Goal: Task Accomplishment & Management: Use online tool/utility

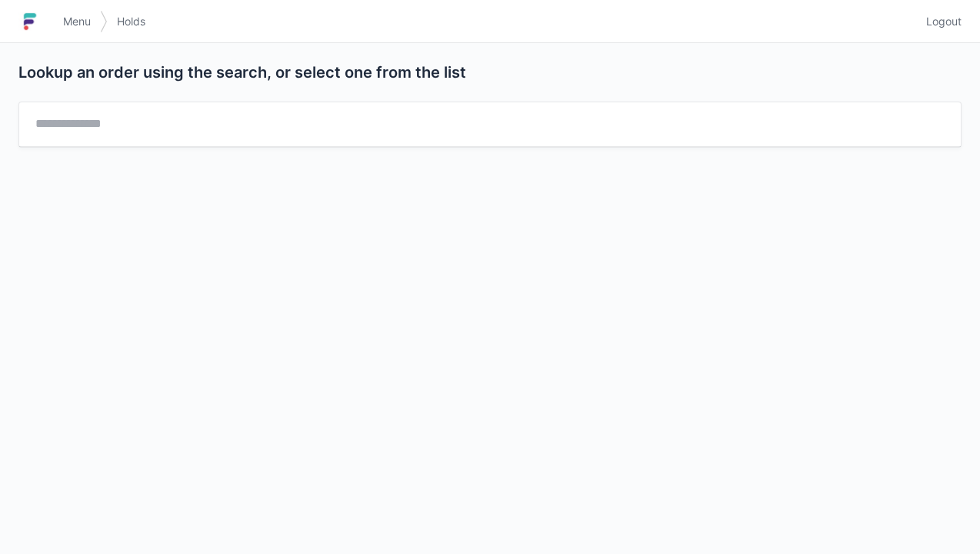
click at [95, 23] on link "Menu" at bounding box center [77, 22] width 46 height 28
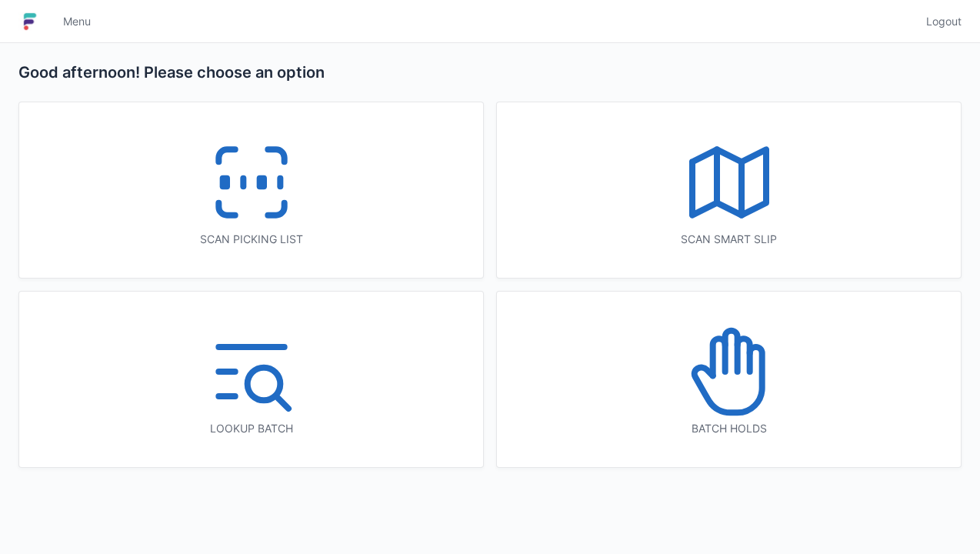
click at [248, 206] on icon at bounding box center [251, 182] width 98 height 98
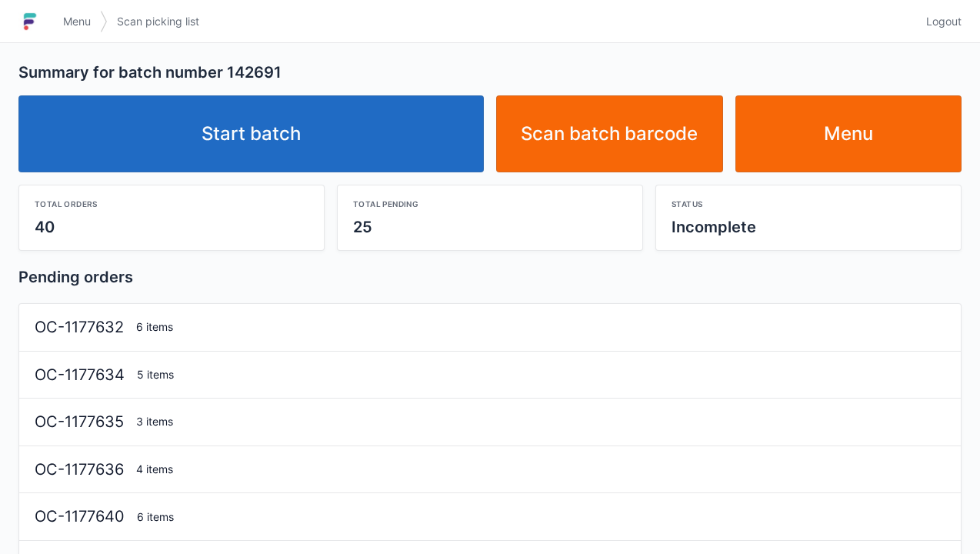
click at [255, 134] on link "Start batch" at bounding box center [250, 133] width 465 height 77
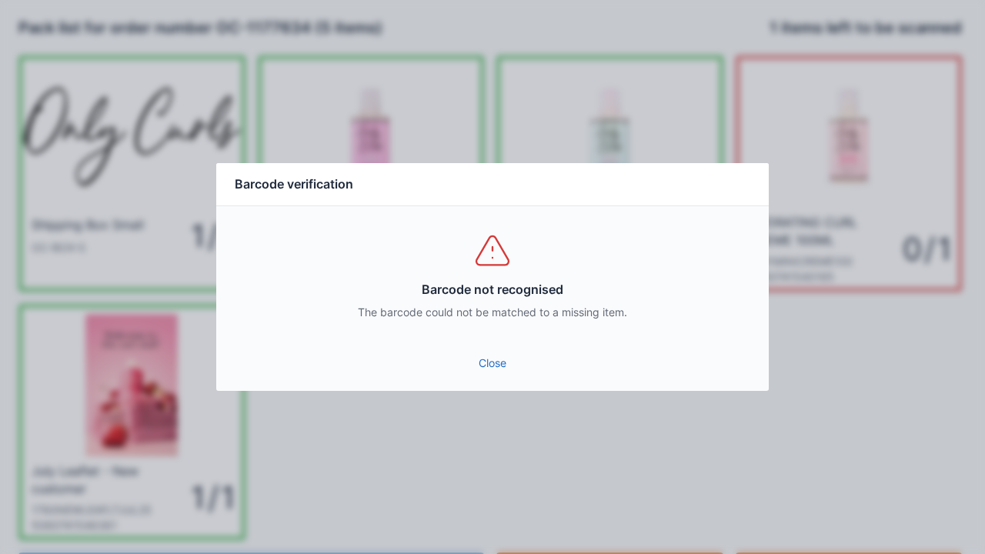
click at [504, 360] on link "Close" at bounding box center [492, 363] width 528 height 28
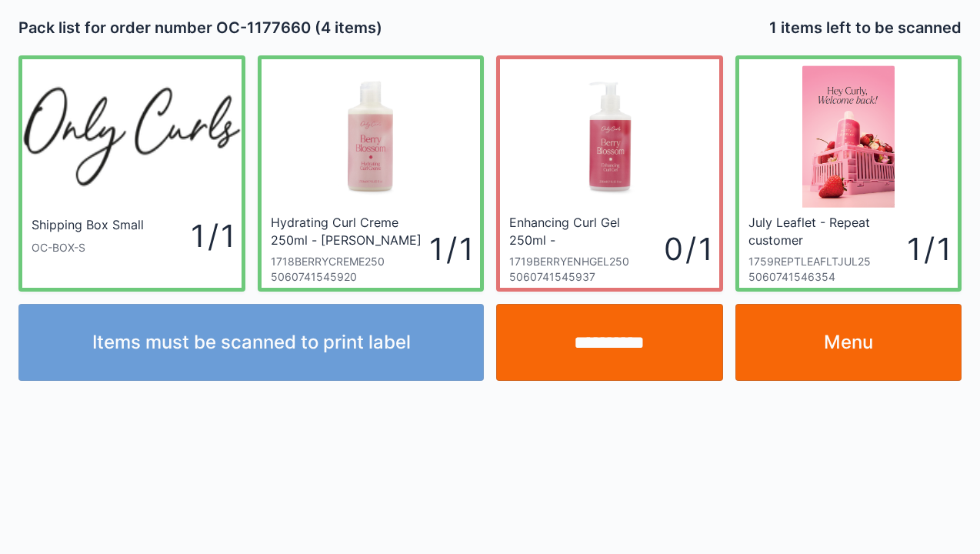
click at [619, 359] on input "**********" at bounding box center [609, 342] width 227 height 77
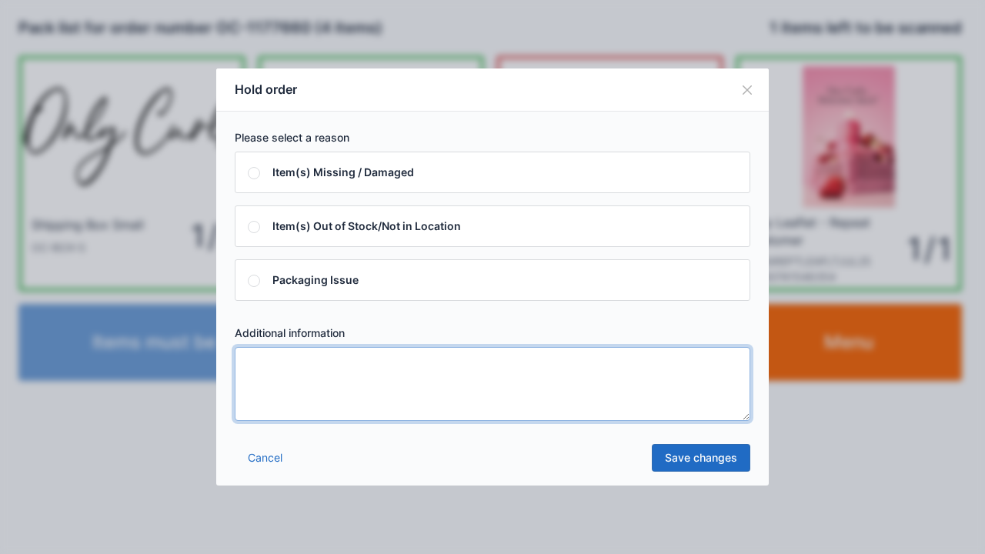
click at [278, 377] on textarea at bounding box center [492, 384] width 515 height 74
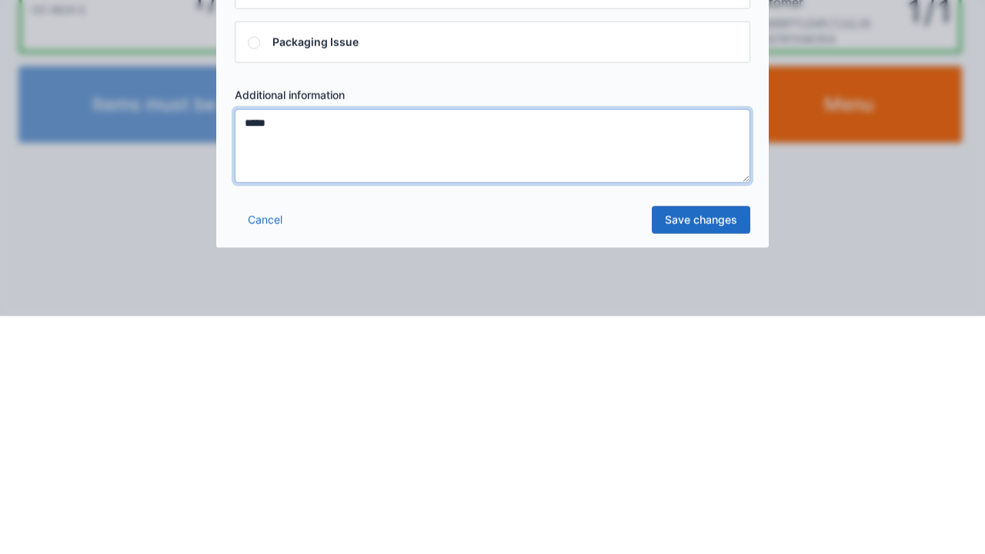
type textarea "*****"
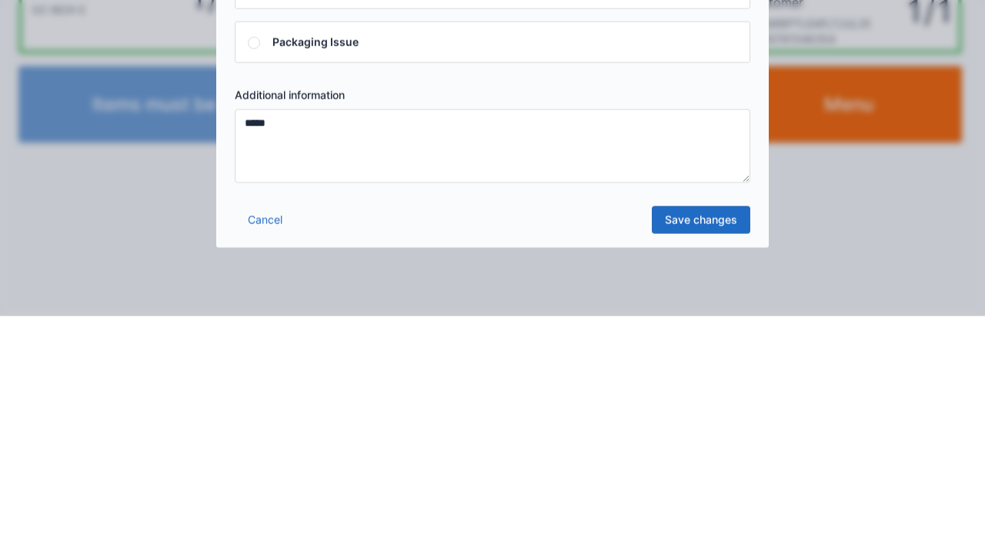
click at [705, 468] on link "Save changes" at bounding box center [701, 458] width 98 height 28
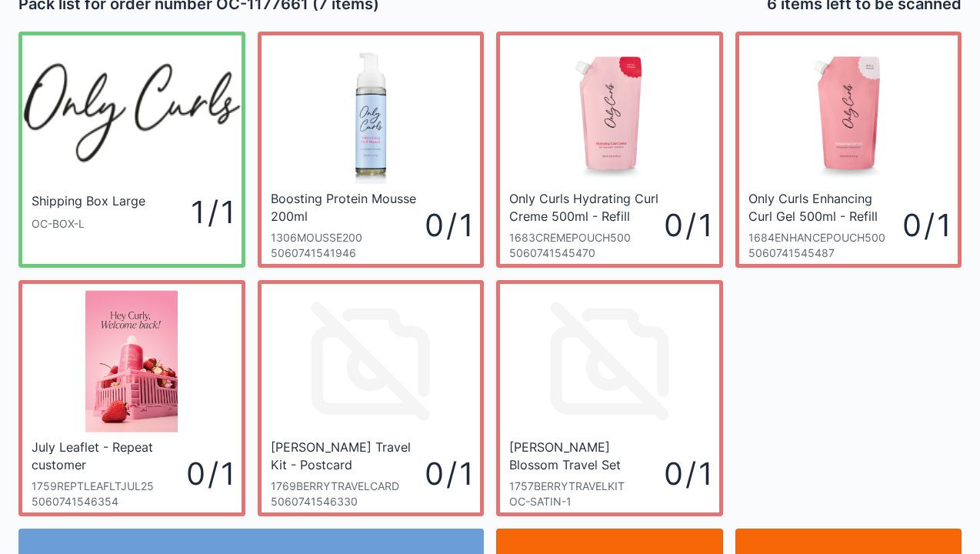
scroll to position [89, 0]
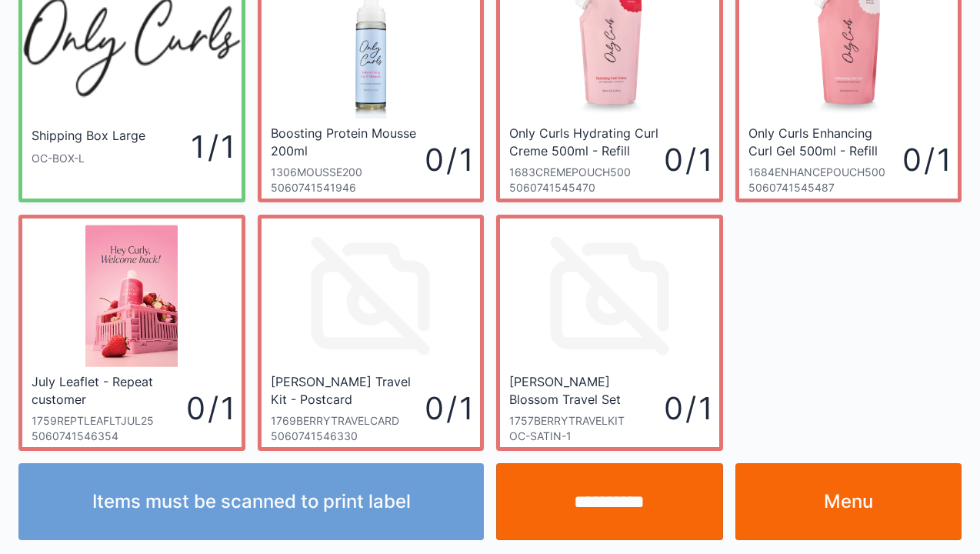
click at [843, 499] on link "Menu" at bounding box center [848, 501] width 227 height 77
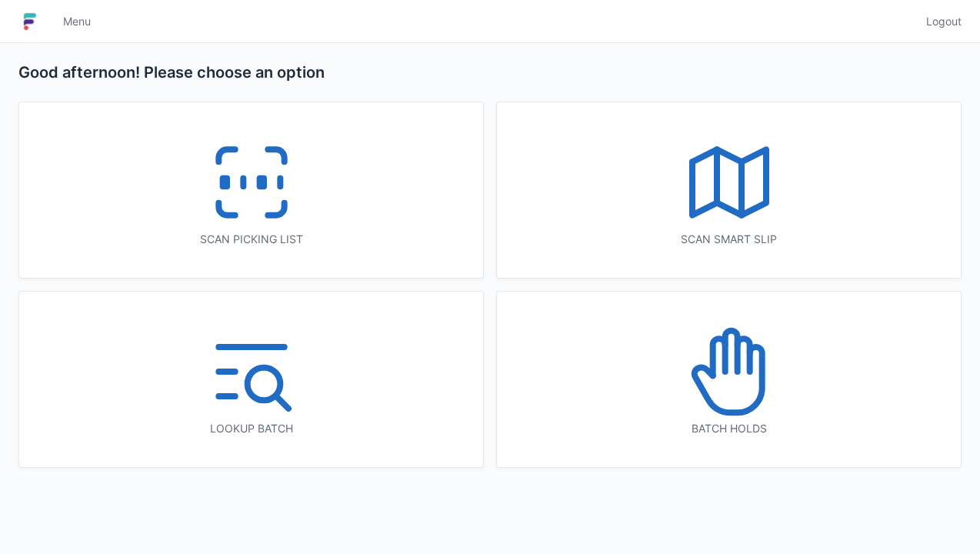
click at [243, 187] on line at bounding box center [243, 182] width 0 height 8
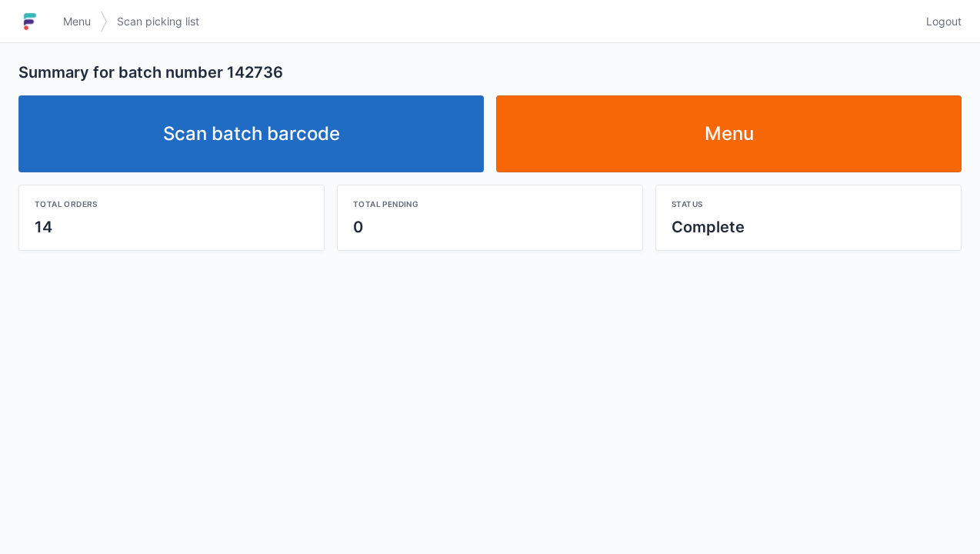
click at [286, 128] on link "Scan batch barcode" at bounding box center [250, 133] width 465 height 77
click at [313, 135] on link "Scan batch barcode" at bounding box center [250, 133] width 465 height 77
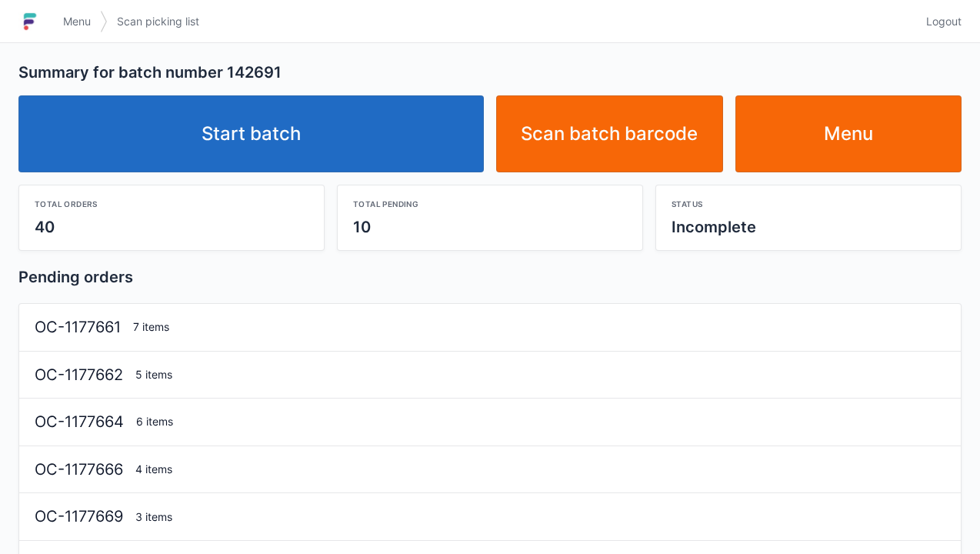
click at [242, 153] on link "Start batch" at bounding box center [250, 133] width 465 height 77
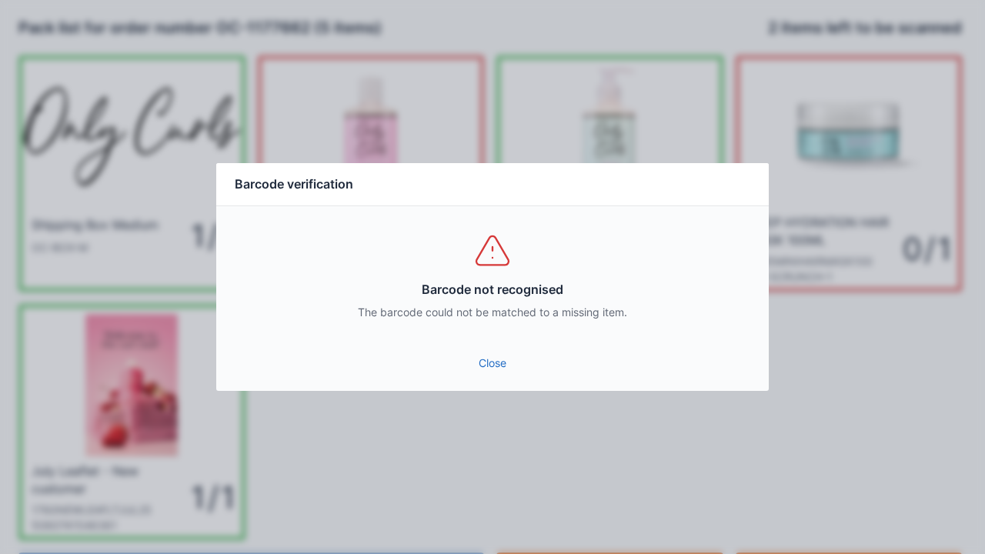
click at [495, 372] on link "Close" at bounding box center [492, 363] width 528 height 28
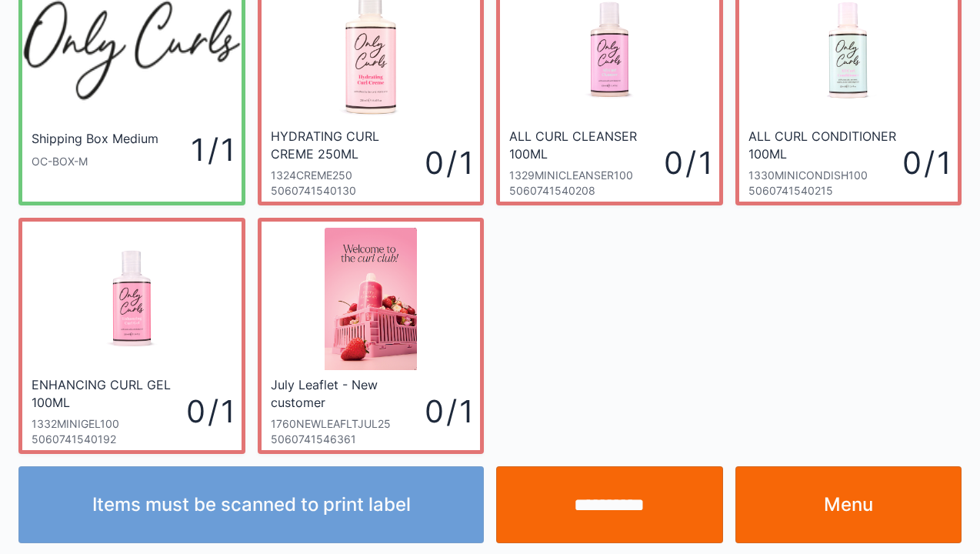
scroll to position [89, 0]
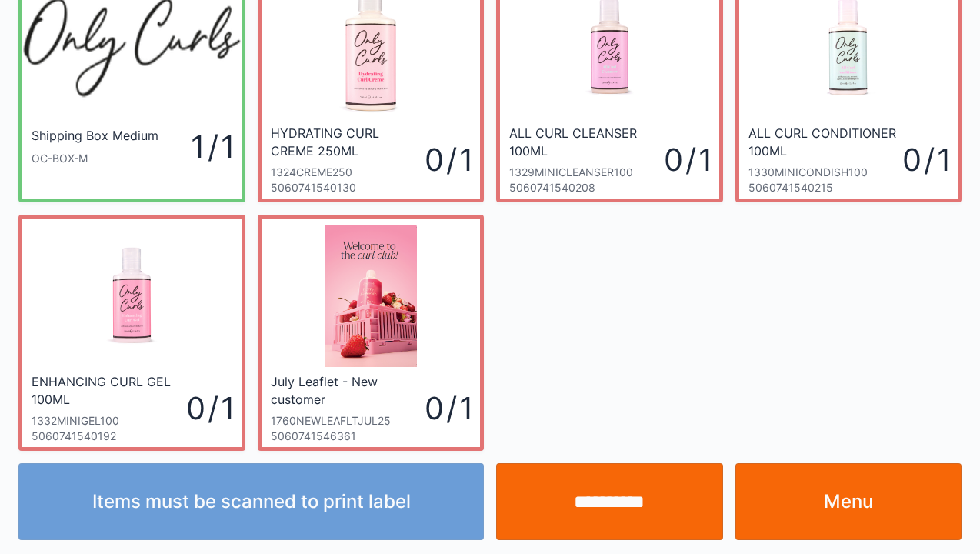
click at [838, 508] on link "Menu" at bounding box center [848, 501] width 227 height 77
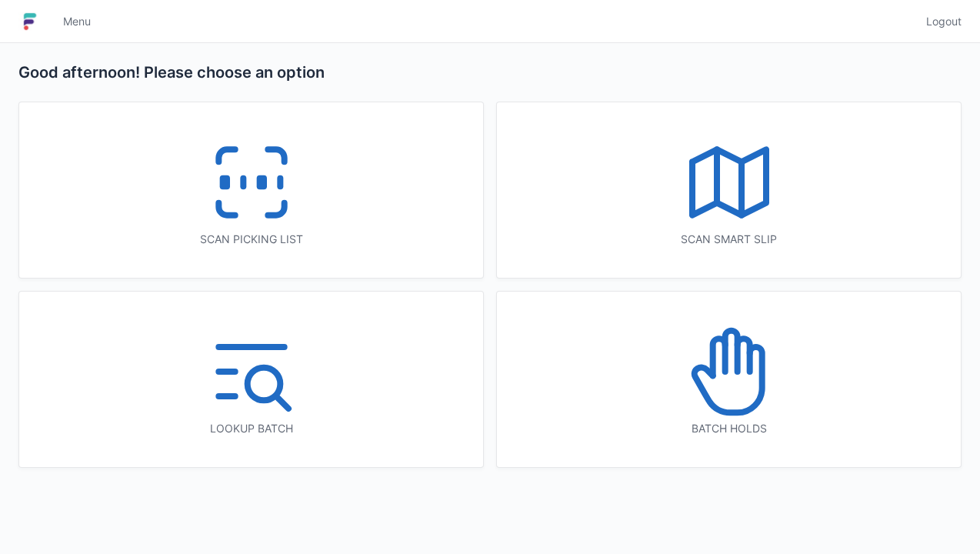
click at [290, 209] on icon at bounding box center [251, 182] width 98 height 98
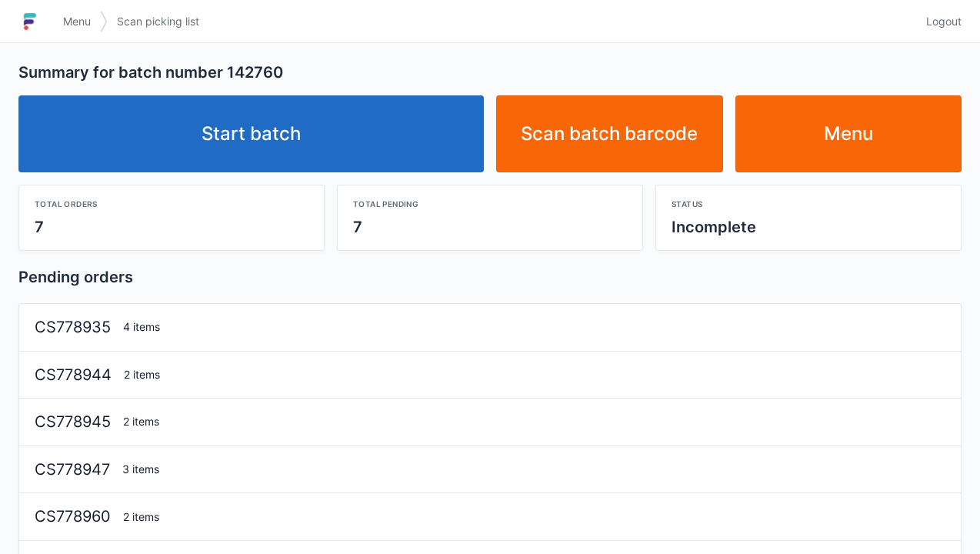
click at [289, 134] on link "Start batch" at bounding box center [250, 133] width 465 height 77
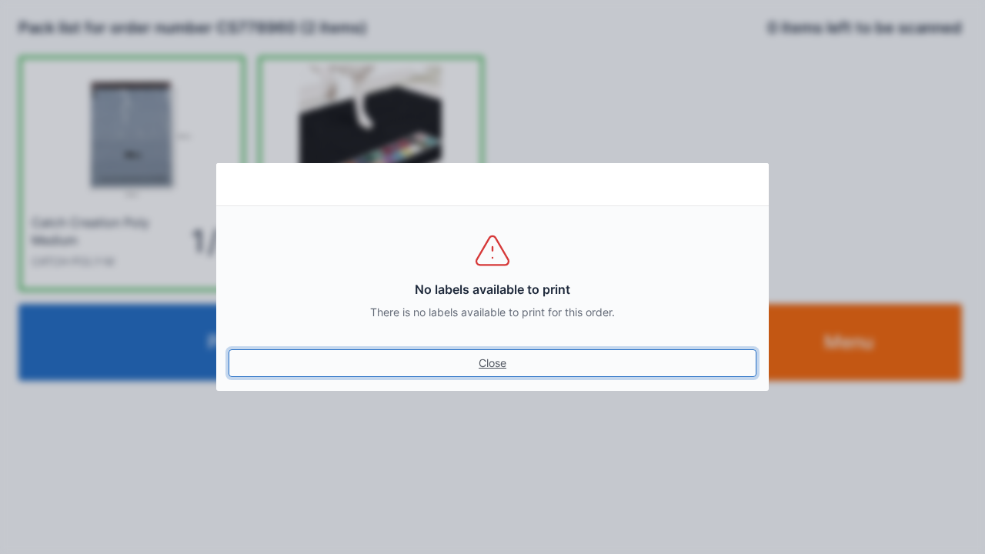
click at [483, 357] on link "Close" at bounding box center [492, 363] width 528 height 28
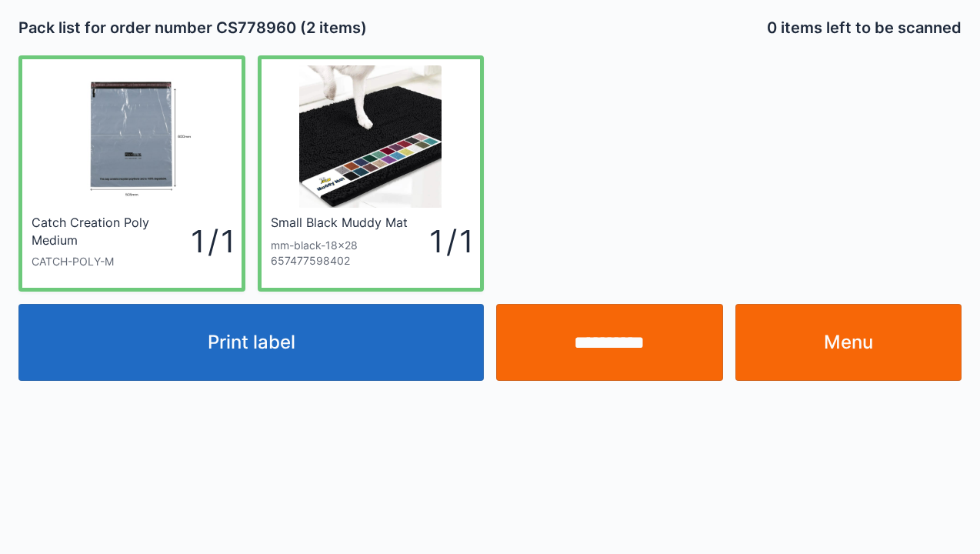
click at [283, 355] on button "Print label" at bounding box center [250, 342] width 465 height 77
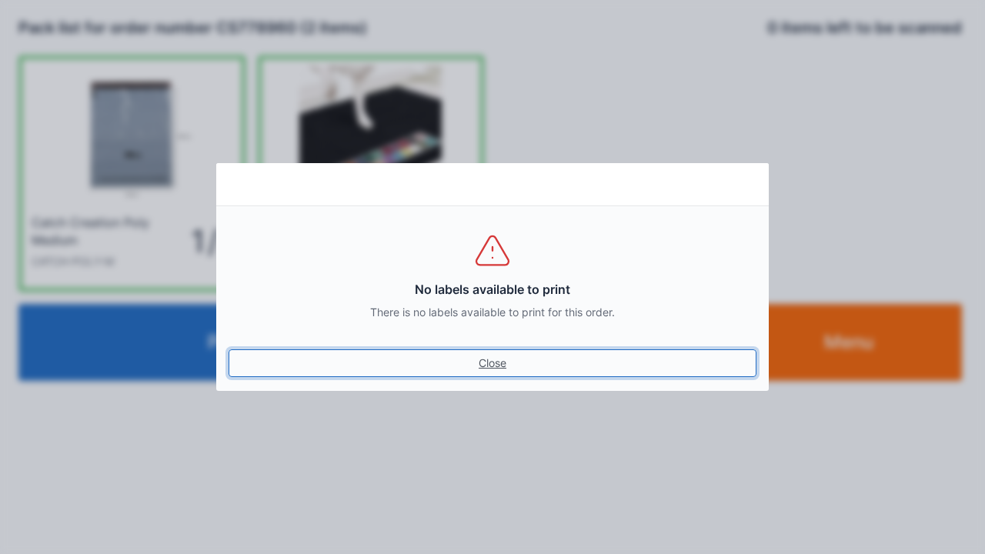
click at [477, 375] on link "Close" at bounding box center [492, 363] width 528 height 28
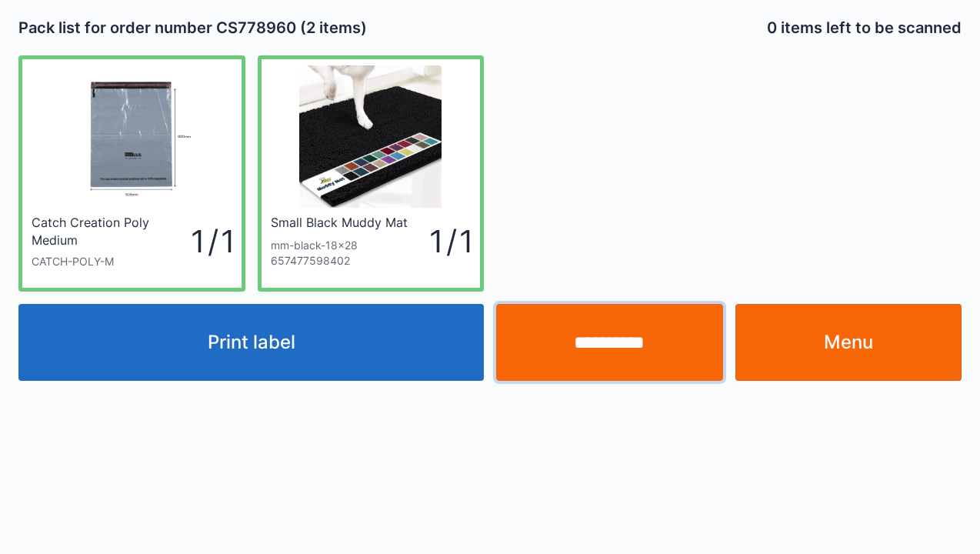
click at [619, 352] on input "**********" at bounding box center [609, 342] width 227 height 77
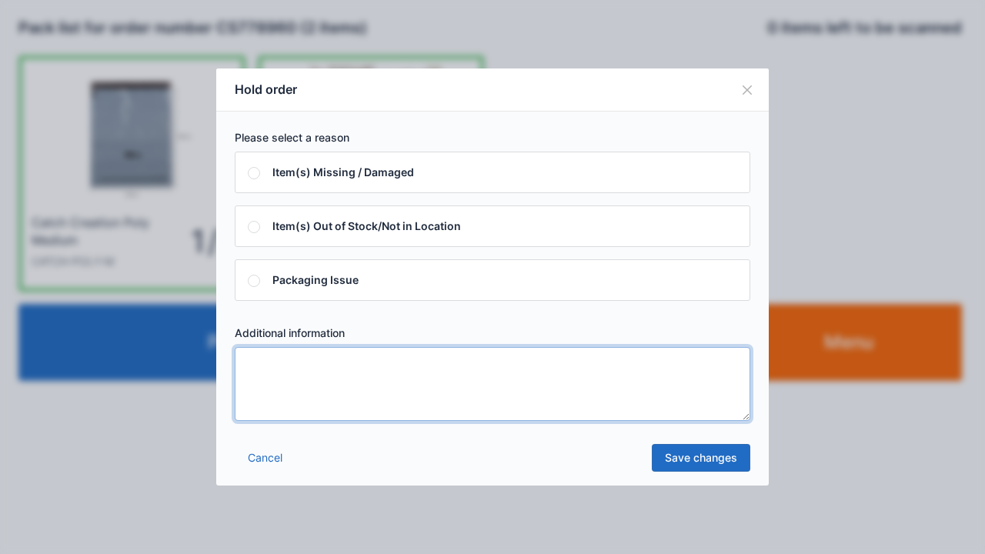
click at [263, 382] on textarea at bounding box center [492, 384] width 515 height 74
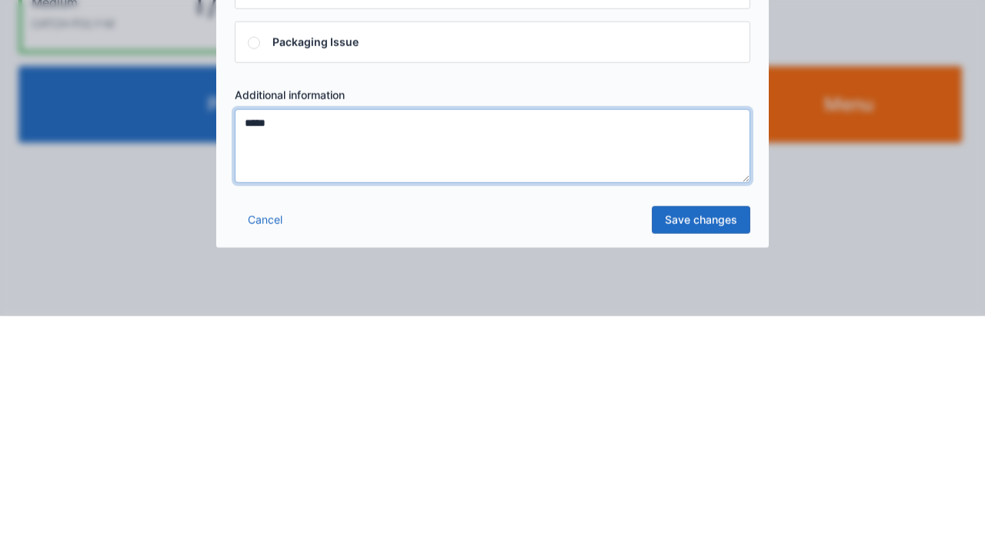
type textarea "*****"
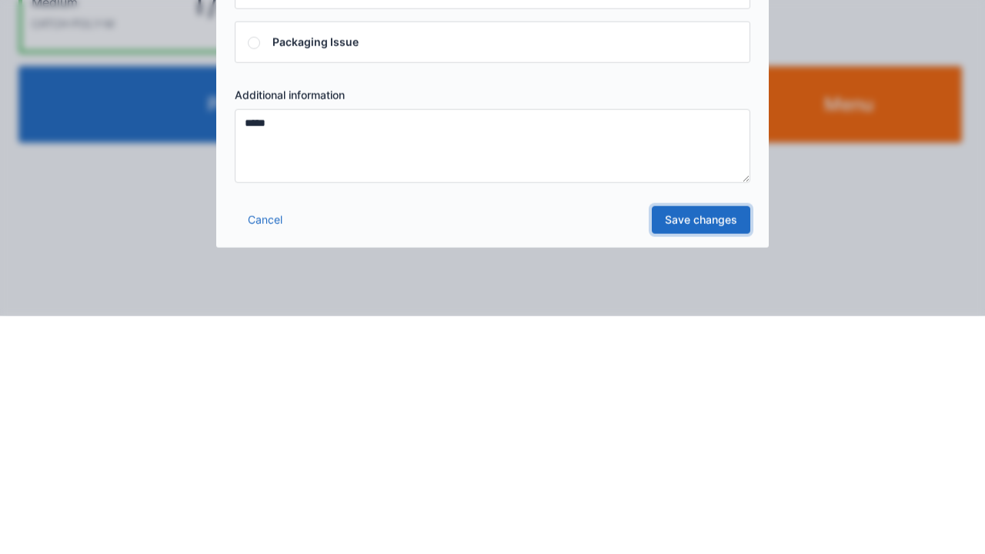
click at [712, 465] on link "Save changes" at bounding box center [701, 458] width 98 height 28
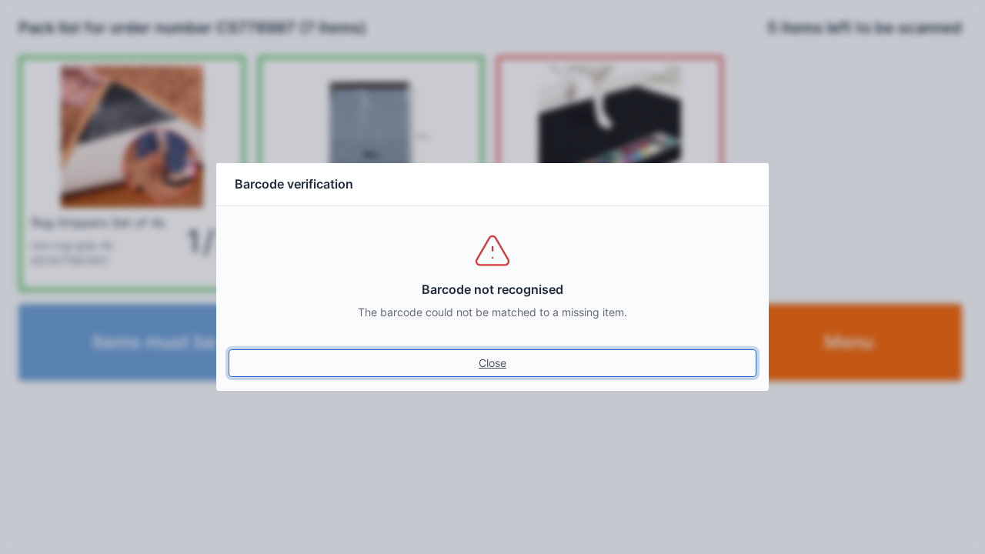
click at [499, 372] on link "Close" at bounding box center [492, 363] width 528 height 28
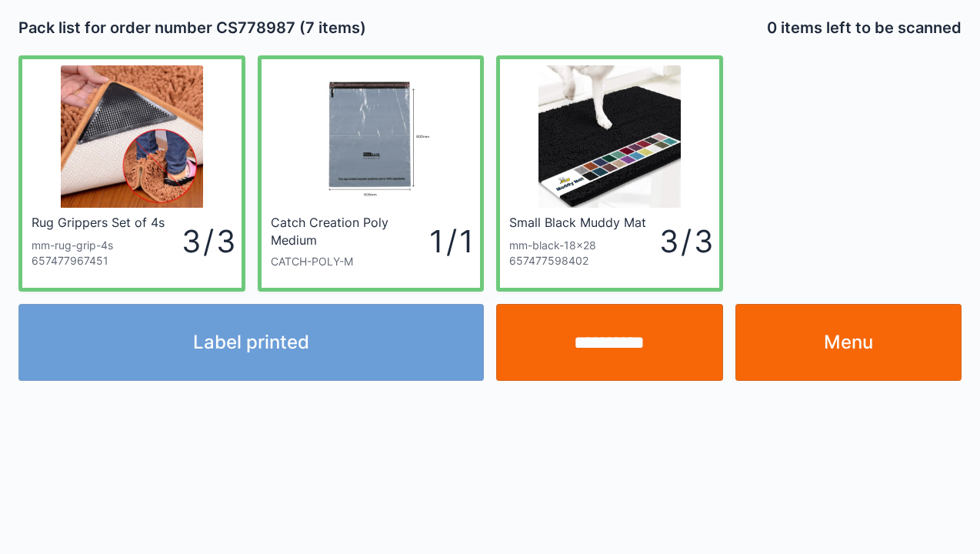
click at [320, 357] on div "Label printed" at bounding box center [251, 342] width 478 height 77
click at [299, 348] on div "Label printed" at bounding box center [251, 342] width 478 height 77
click at [277, 372] on div "Label printed" at bounding box center [251, 342] width 478 height 77
click at [324, 329] on div "Label printed" at bounding box center [251, 342] width 478 height 77
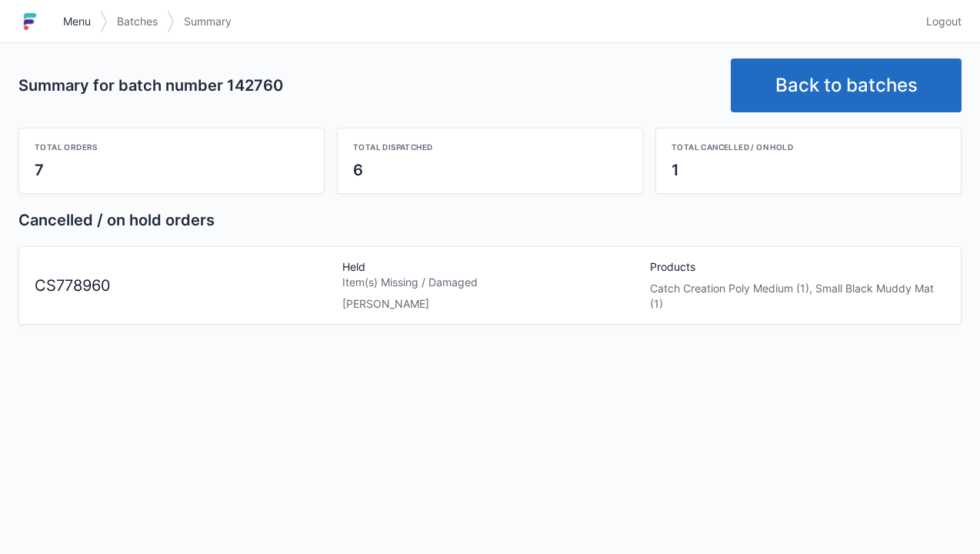
click at [79, 29] on link "Menu" at bounding box center [77, 22] width 46 height 28
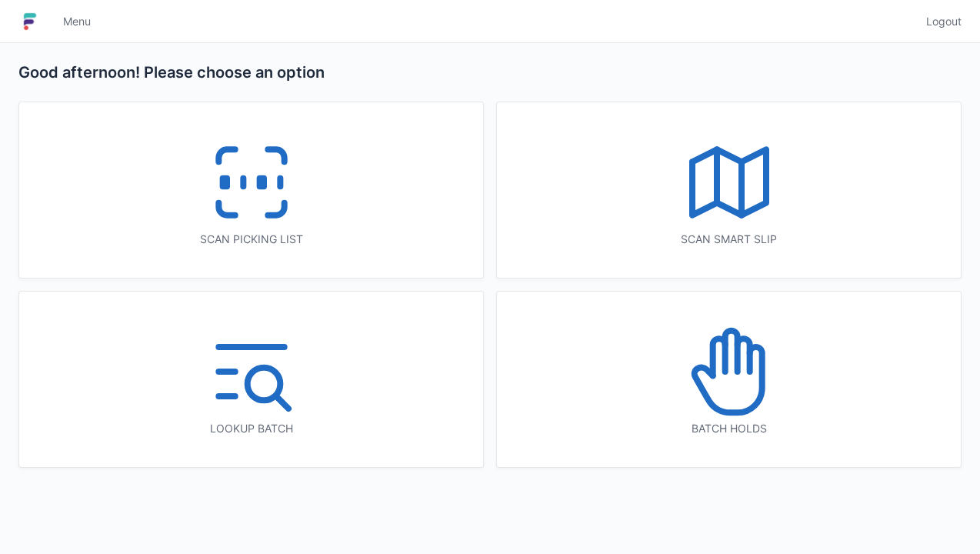
click at [277, 213] on icon at bounding box center [276, 209] width 16 height 12
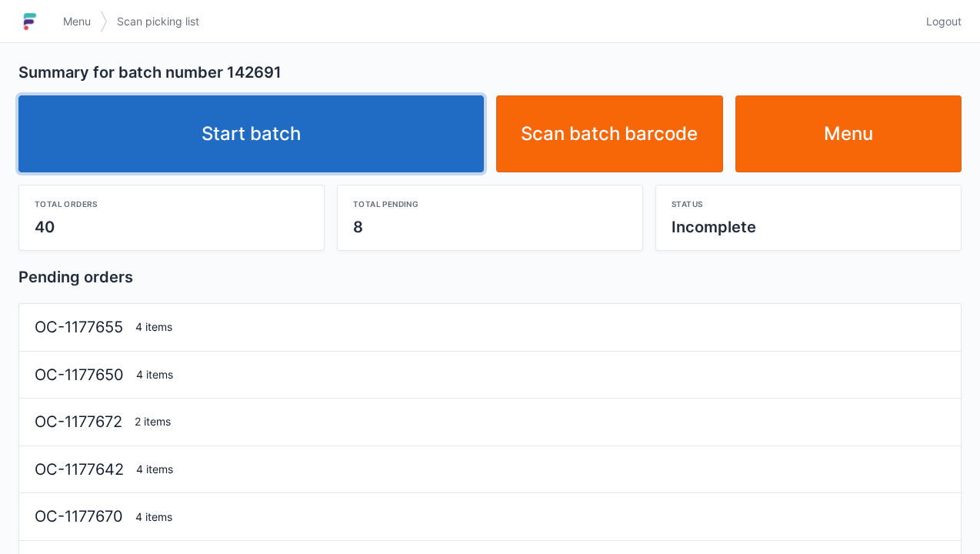
click at [312, 143] on link "Start batch" at bounding box center [250, 133] width 465 height 77
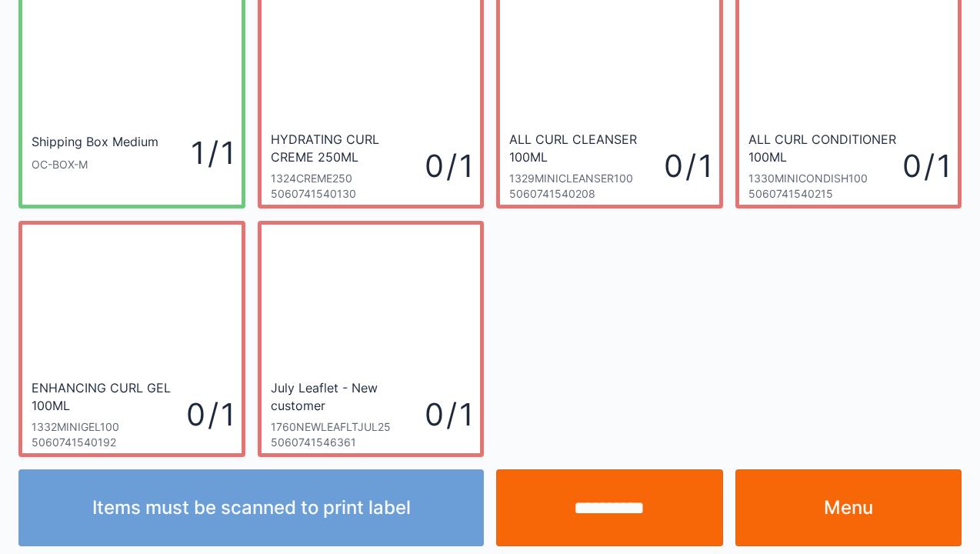
scroll to position [89, 0]
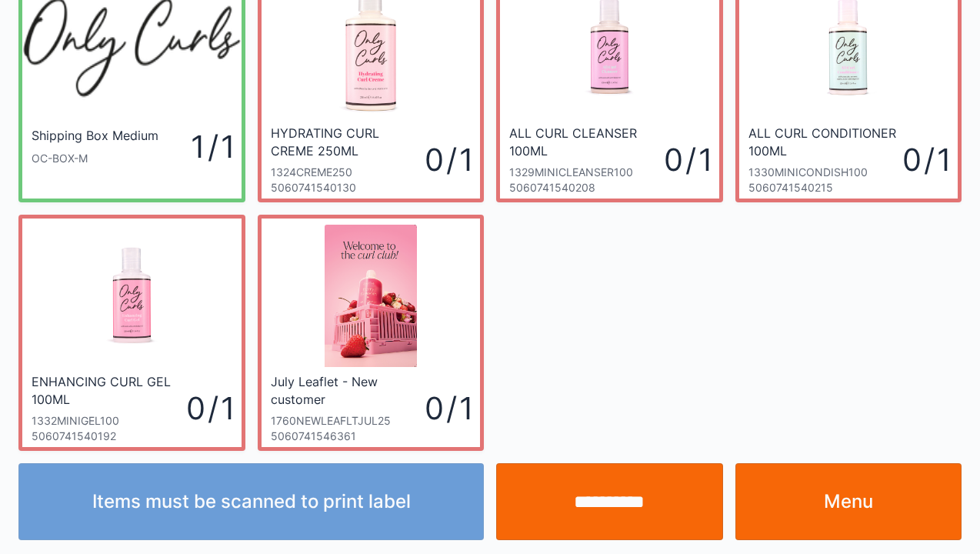
click at [632, 503] on input "**********" at bounding box center [609, 501] width 227 height 77
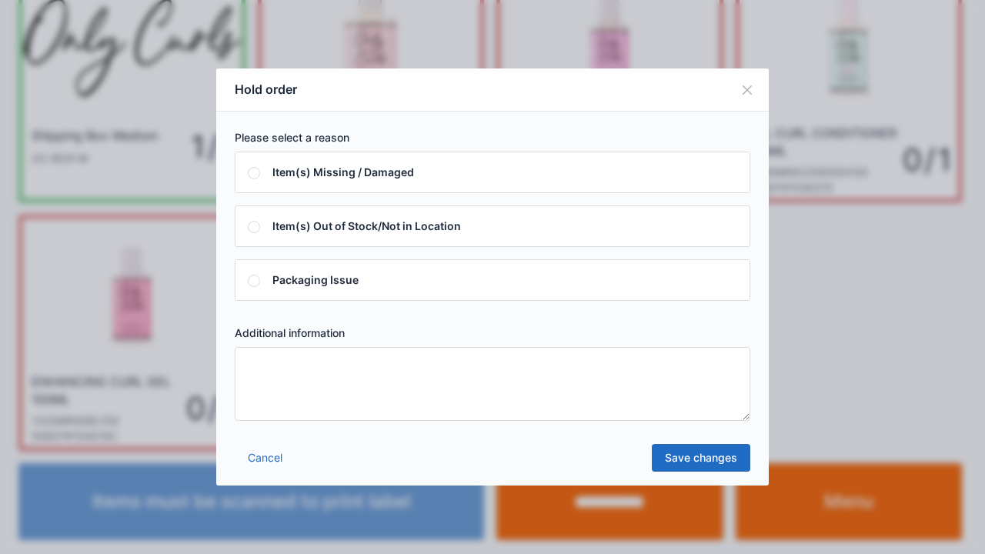
click at [278, 465] on link "Cancel" at bounding box center [265, 458] width 61 height 28
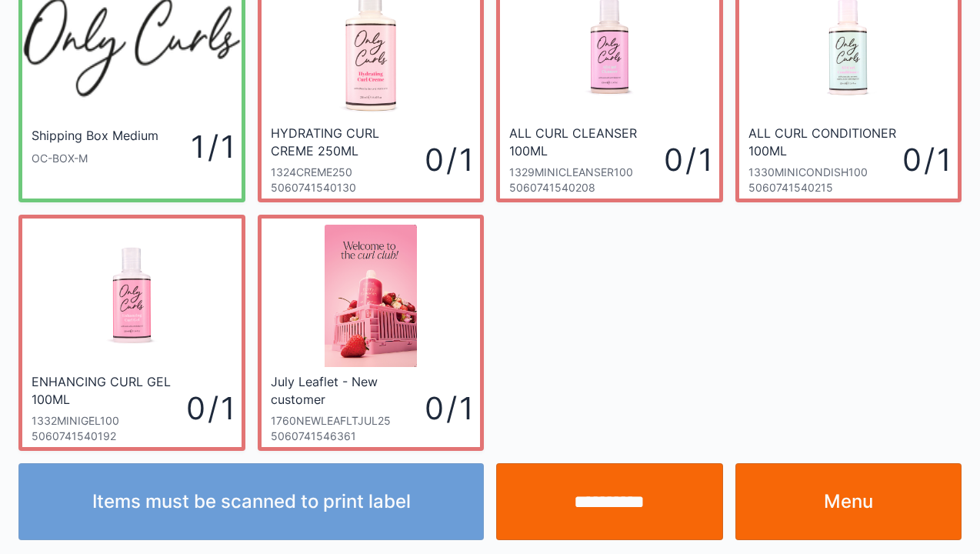
click at [859, 512] on link "Menu" at bounding box center [848, 501] width 227 height 77
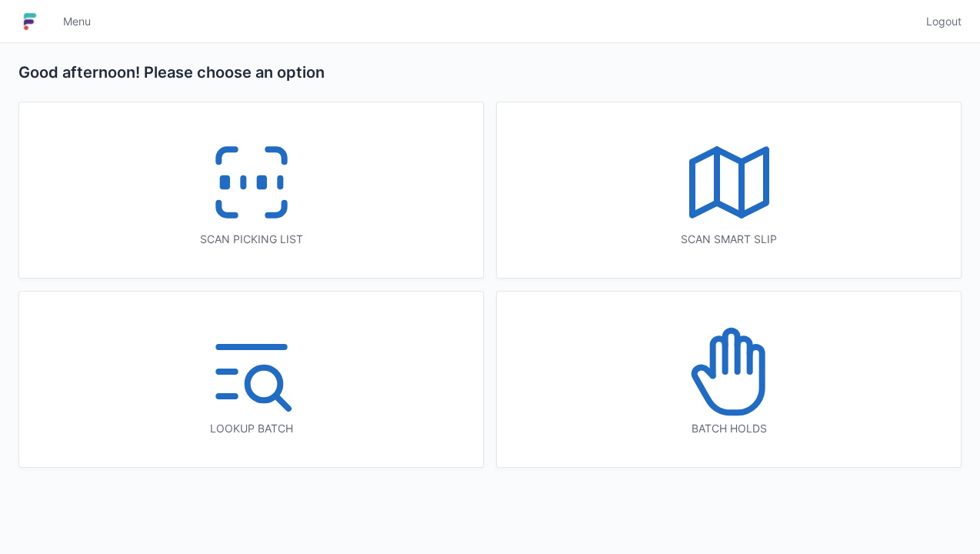
click at [733, 386] on icon at bounding box center [729, 371] width 98 height 98
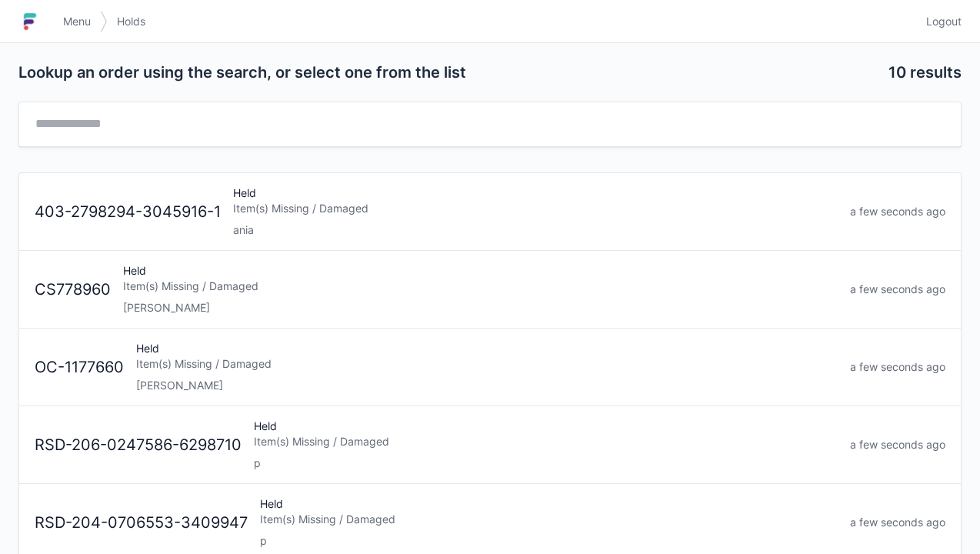
click at [146, 306] on div "[PERSON_NAME]" at bounding box center [480, 307] width 715 height 15
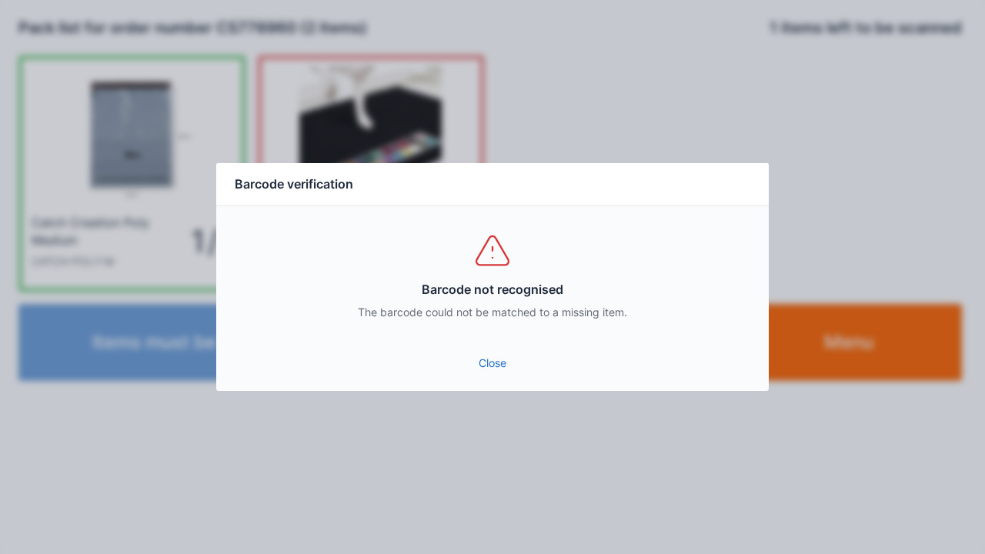
click at [496, 375] on link "Close" at bounding box center [492, 363] width 528 height 28
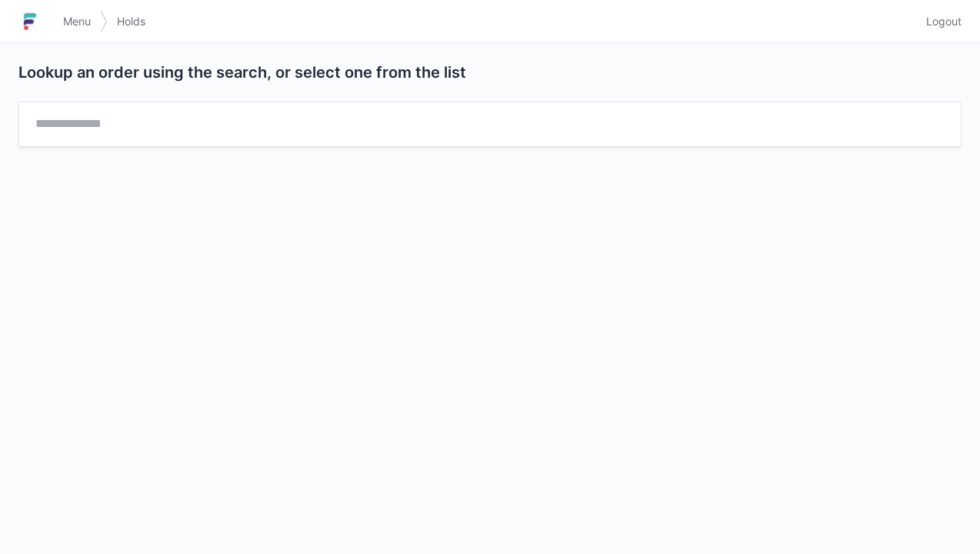
click at [80, 24] on span "Menu" at bounding box center [77, 21] width 28 height 15
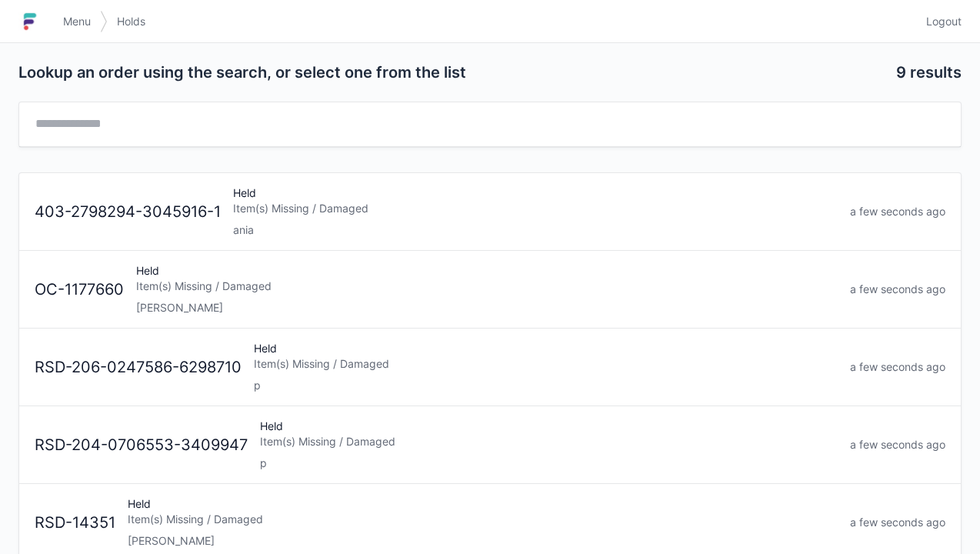
click at [183, 303] on div "[PERSON_NAME]" at bounding box center [487, 307] width 702 height 15
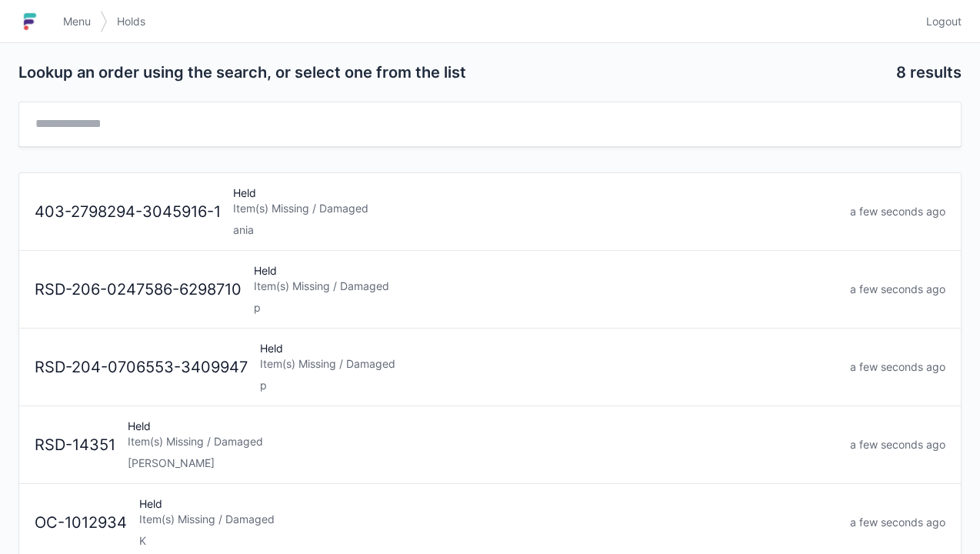
click at [76, 19] on span "Menu" at bounding box center [77, 21] width 28 height 15
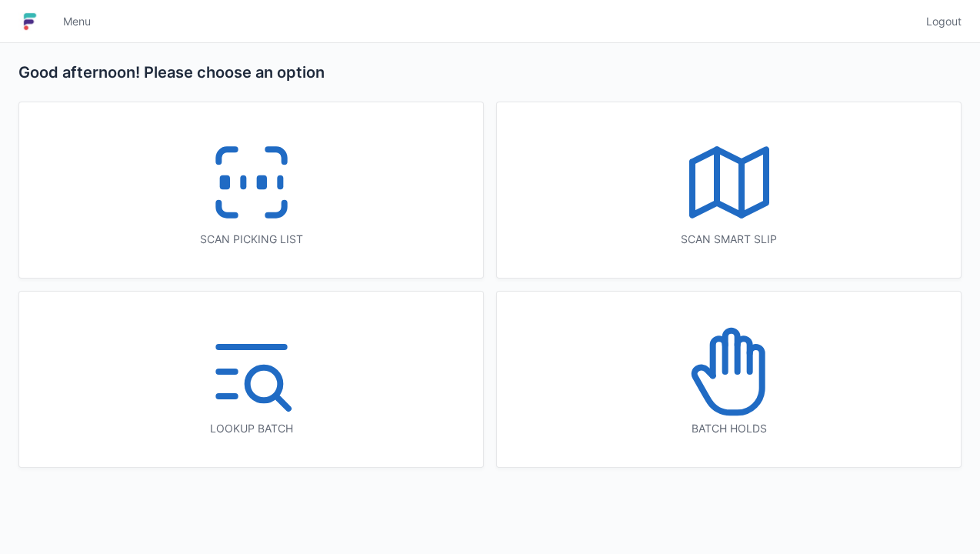
click at [263, 182] on rect at bounding box center [261, 182] width 4 height 8
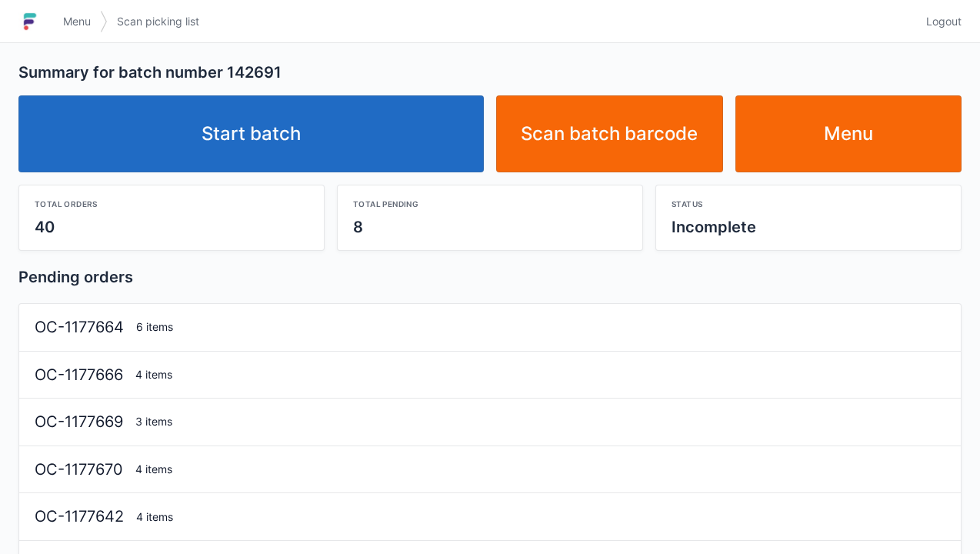
click at [272, 138] on link "Start batch" at bounding box center [250, 133] width 465 height 77
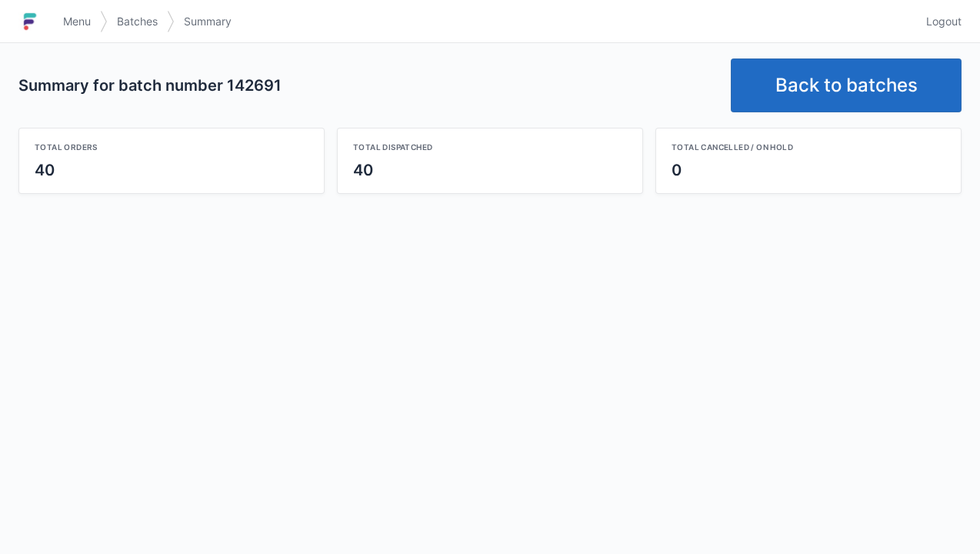
click at [856, 98] on link "Back to batches" at bounding box center [846, 85] width 231 height 54
